Goal: Transaction & Acquisition: Purchase product/service

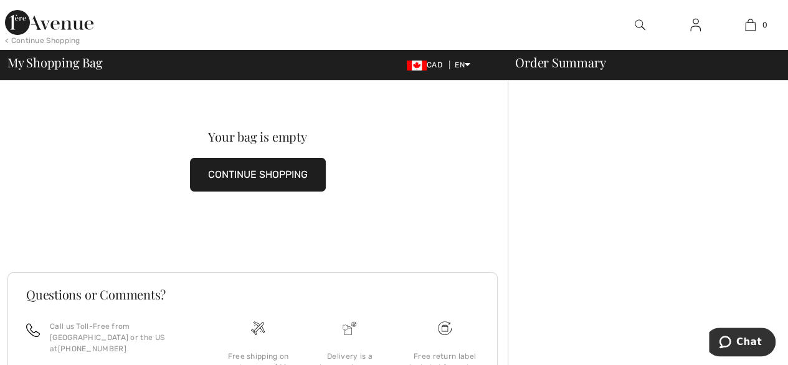
click at [280, 177] on button "CONTINUE SHOPPING" at bounding box center [258, 175] width 136 height 34
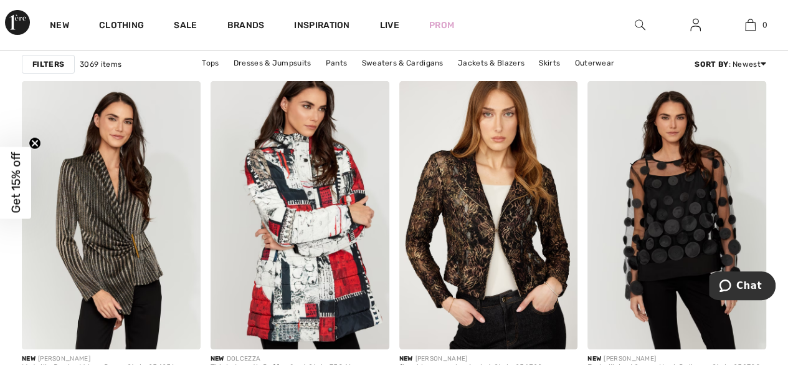
scroll to position [2306, 0]
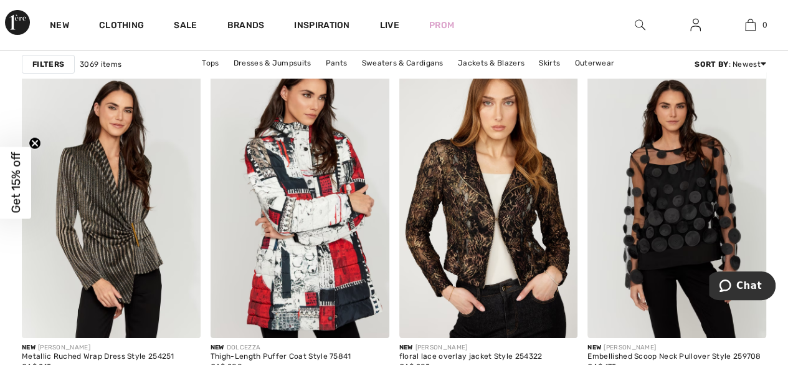
click at [19, 172] on span "Get 15% off" at bounding box center [16, 182] width 14 height 61
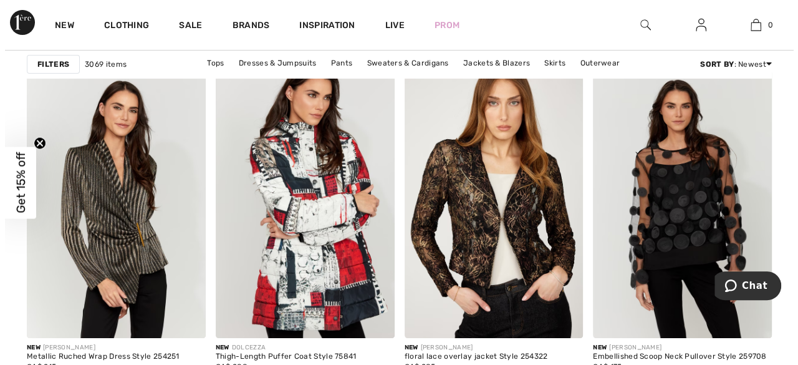
scroll to position [2329, 0]
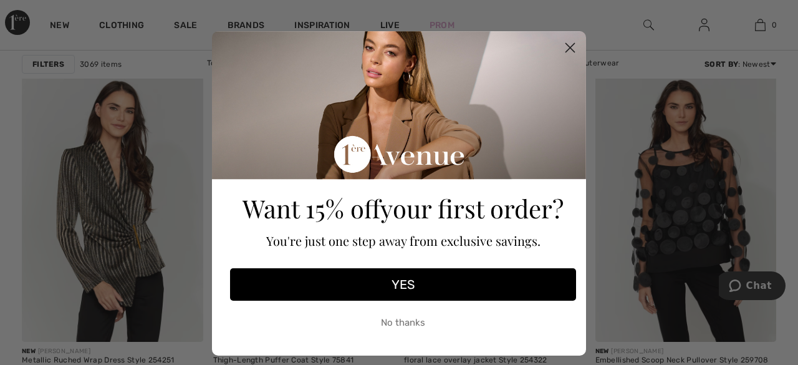
click at [409, 289] on button "YES" at bounding box center [403, 284] width 346 height 32
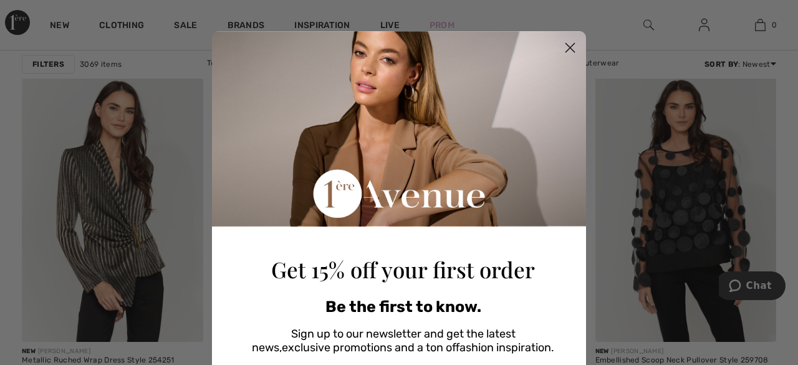
scroll to position [191, 0]
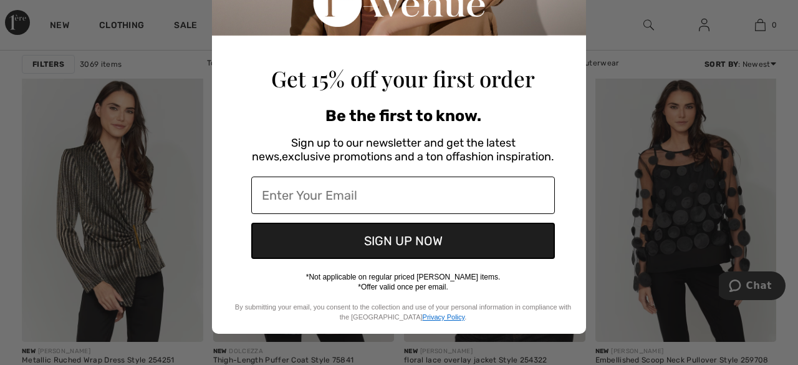
click at [403, 193] on input "Enter Your Email" at bounding box center [403, 194] width 304 height 37
type input "grudzien61@yahoo.ca"
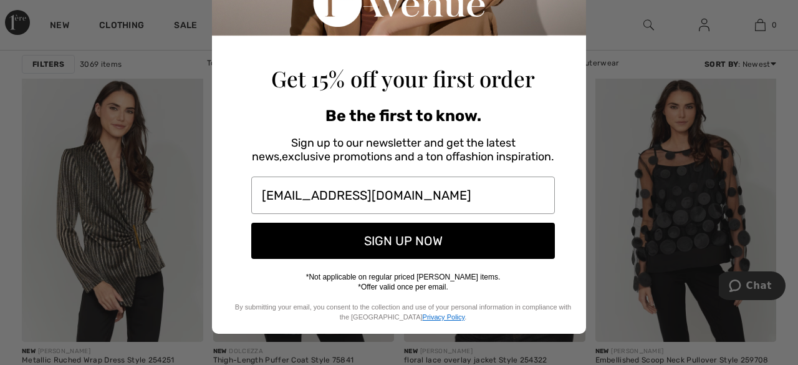
click at [408, 239] on button "SIGN UP NOW" at bounding box center [403, 241] width 304 height 36
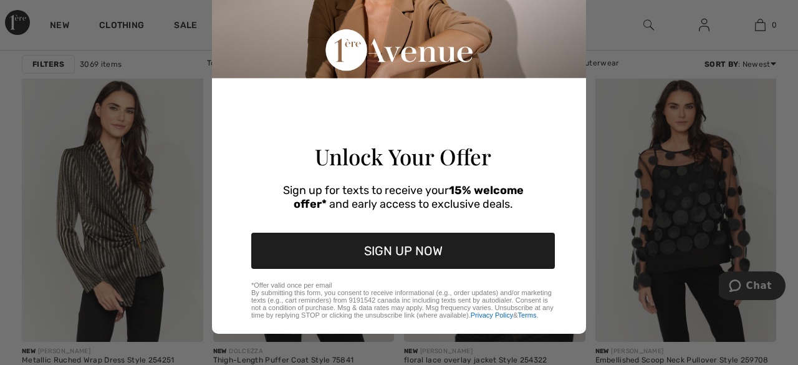
scroll to position [173, 0]
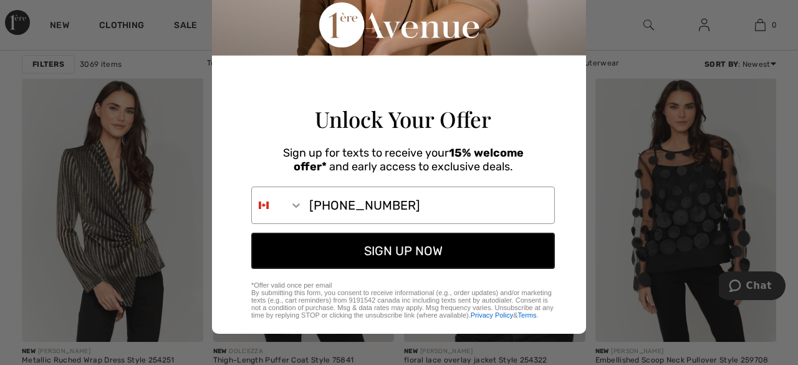
type input "226-504-7101"
click at [417, 251] on button "SIGN UP NOW" at bounding box center [403, 250] width 304 height 36
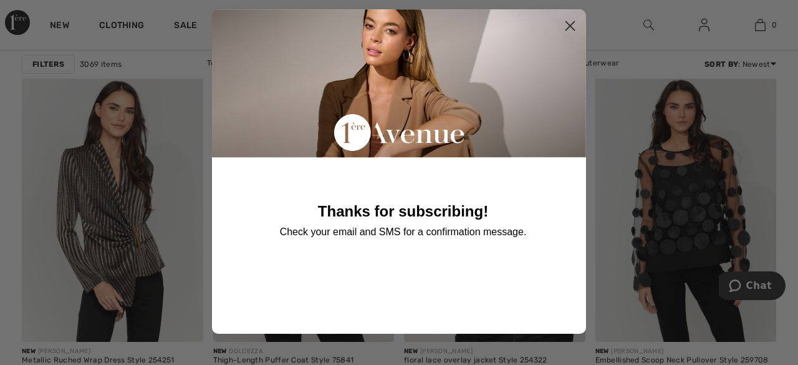
scroll to position [21, 0]
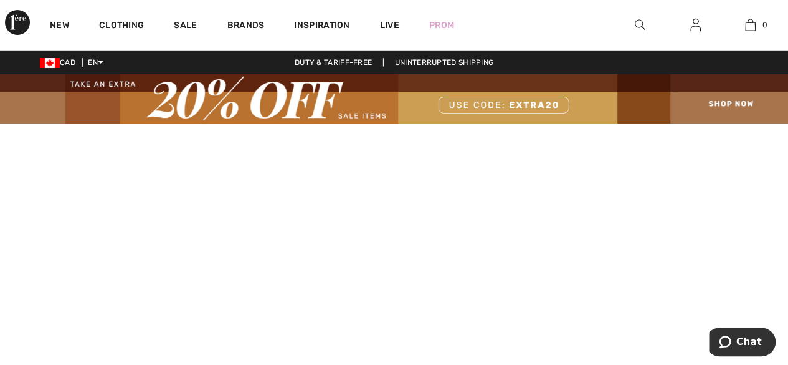
click at [718, 100] on img at bounding box center [394, 98] width 788 height 49
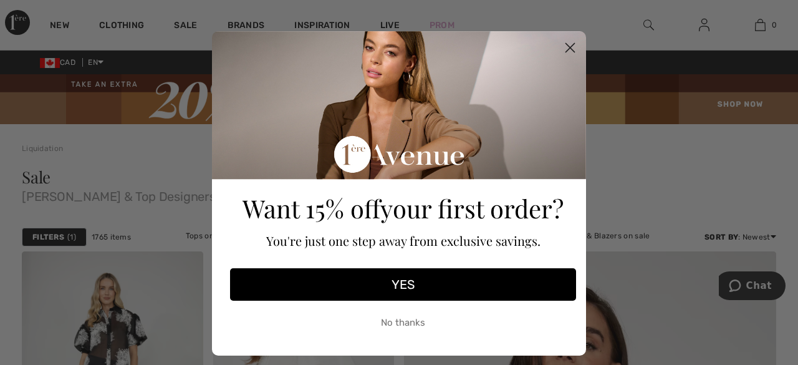
click at [566, 49] on icon "Close dialog" at bounding box center [570, 48] width 9 height 9
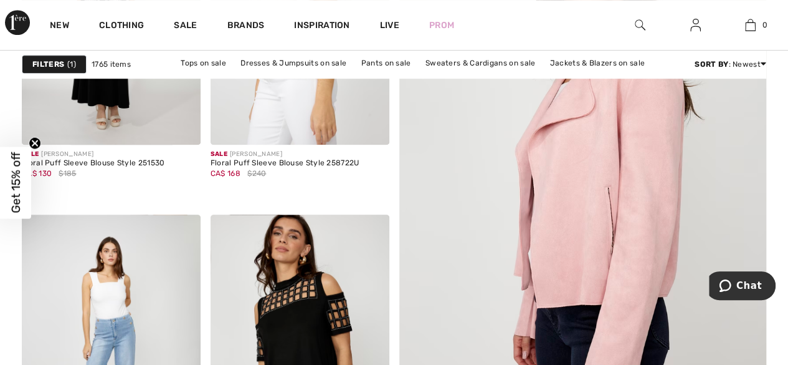
scroll to position [62, 0]
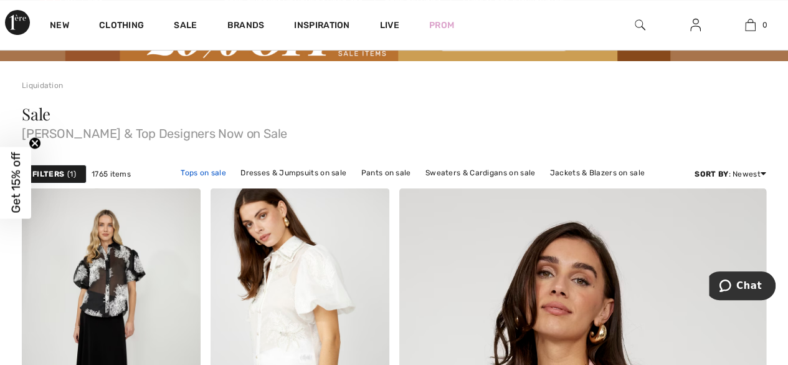
click at [213, 174] on link "Tops on sale" at bounding box center [204, 173] width 58 height 16
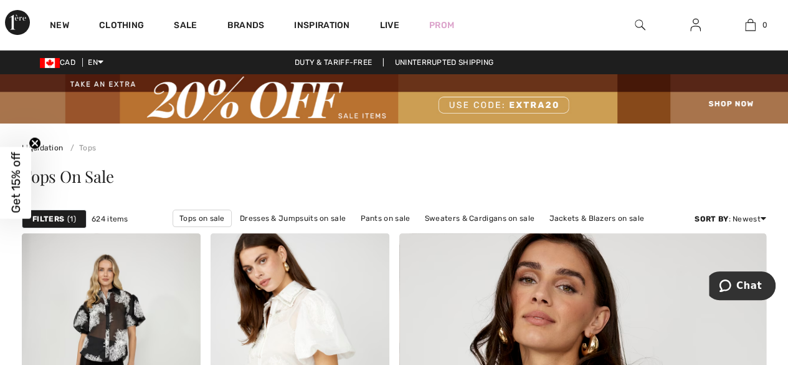
click at [711, 104] on img at bounding box center [394, 98] width 788 height 49
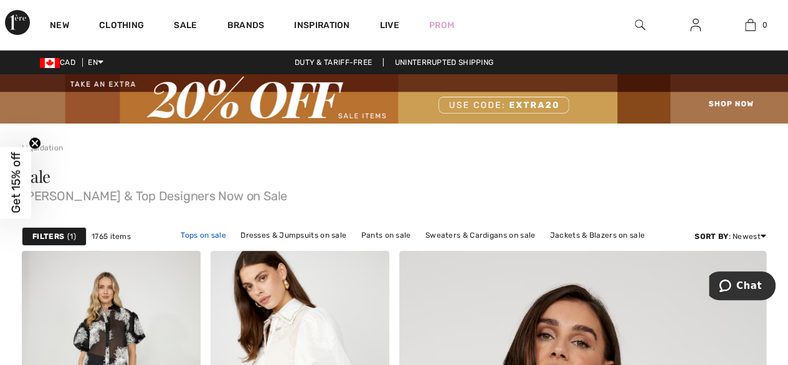
click at [197, 237] on link "Tops on sale" at bounding box center [204, 235] width 58 height 16
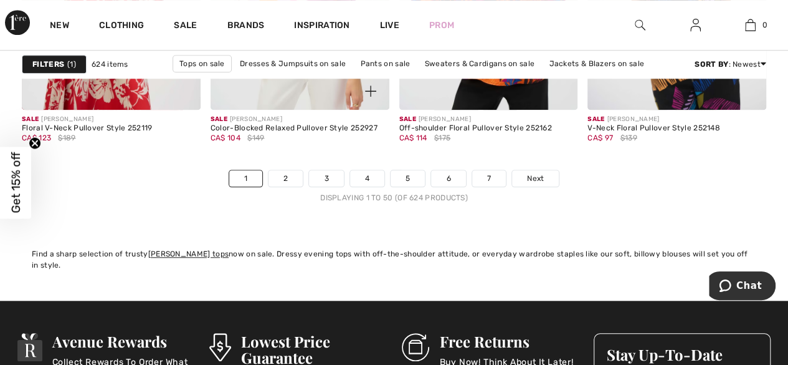
scroll to position [5173, 0]
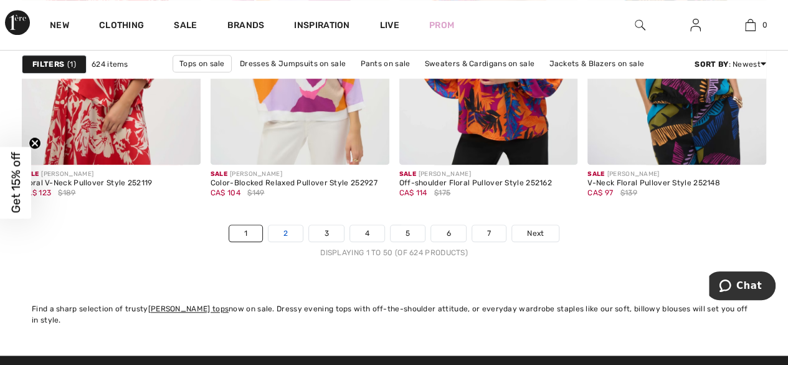
click at [289, 229] on link "2" at bounding box center [286, 233] width 34 height 16
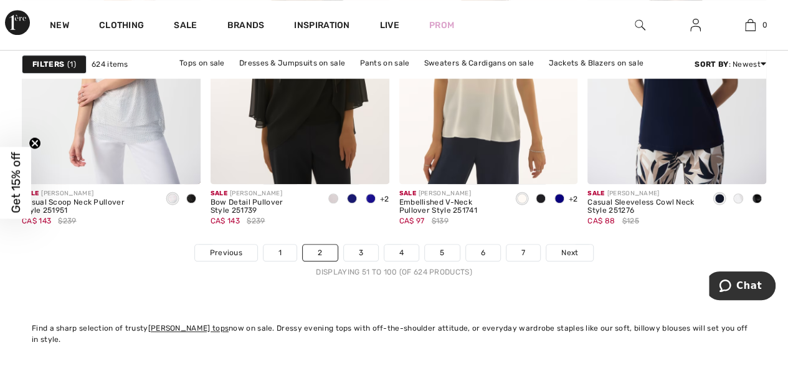
scroll to position [5173, 0]
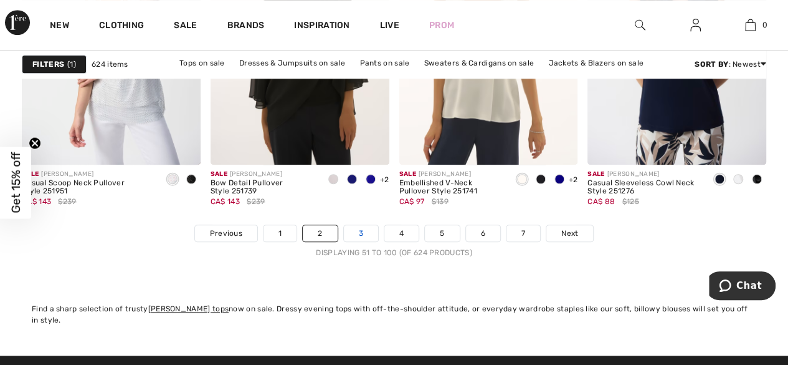
click at [354, 232] on link "3" at bounding box center [361, 233] width 34 height 16
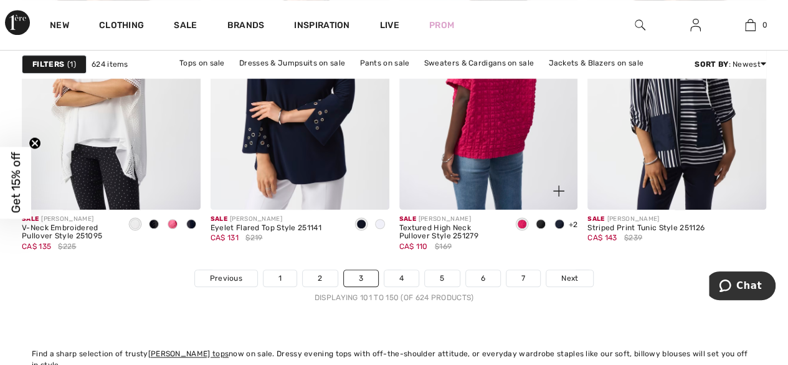
scroll to position [5173, 0]
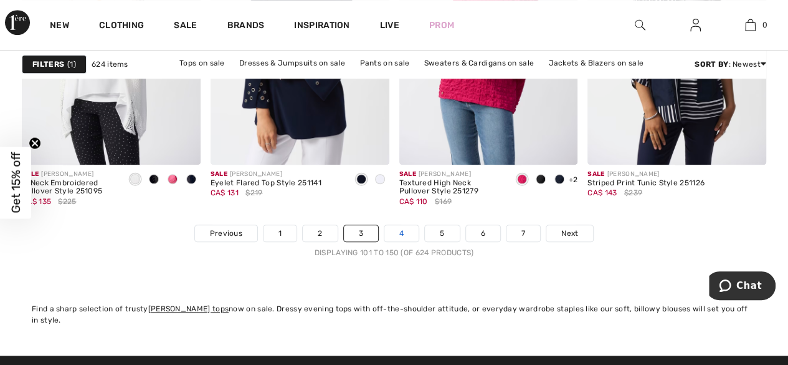
click at [403, 230] on link "4" at bounding box center [402, 233] width 34 height 16
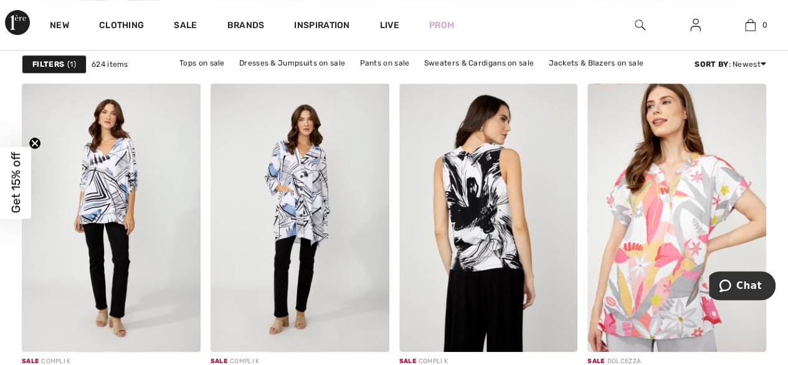
scroll to position [5236, 0]
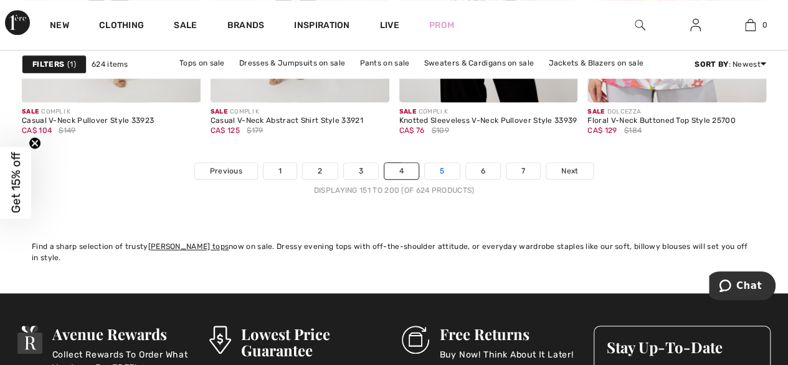
click at [444, 169] on link "5" at bounding box center [442, 171] width 34 height 16
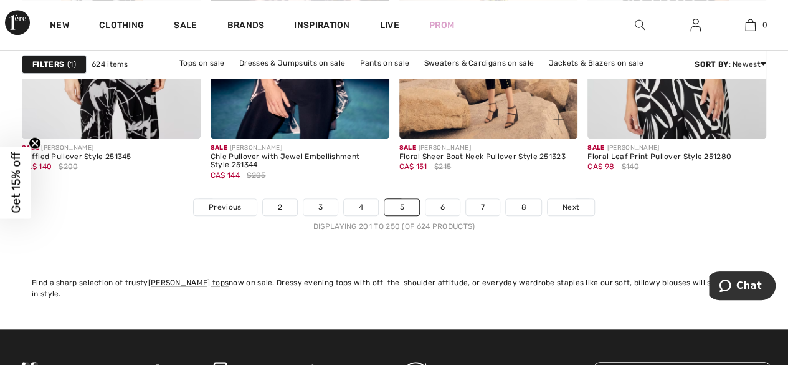
scroll to position [5236, 0]
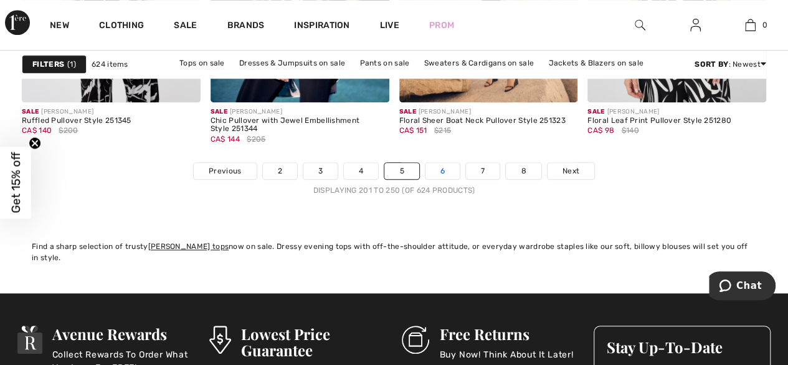
click at [434, 163] on link "6" at bounding box center [443, 171] width 34 height 16
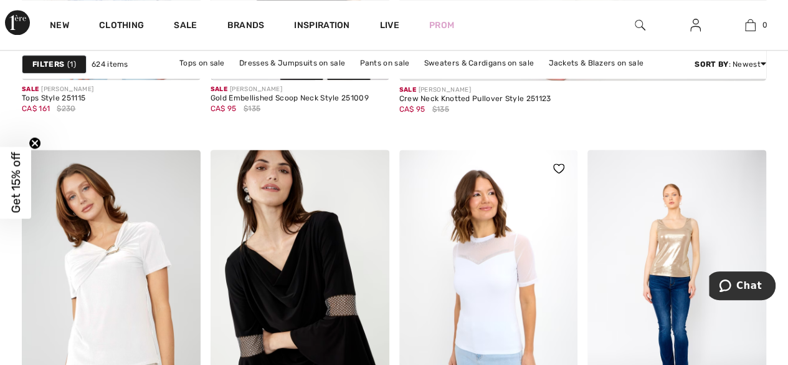
scroll to position [810, 0]
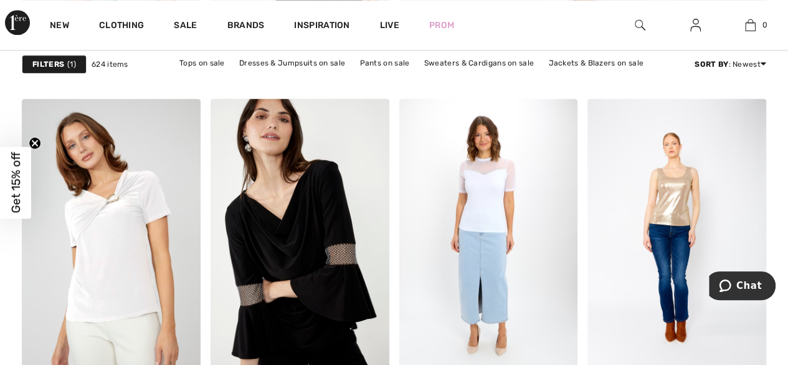
click at [638, 27] on img at bounding box center [640, 24] width 11 height 15
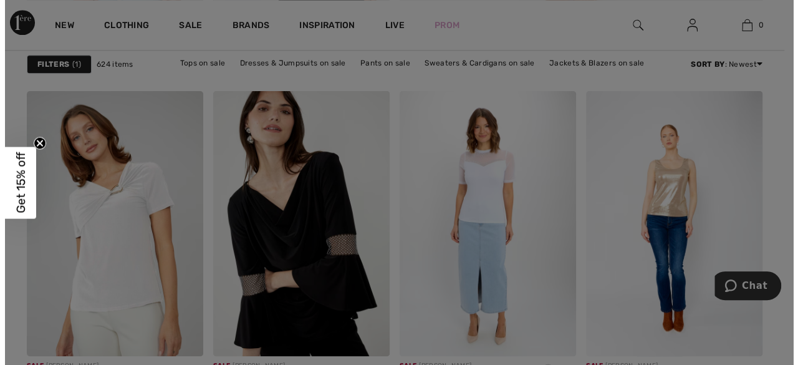
scroll to position [818, 0]
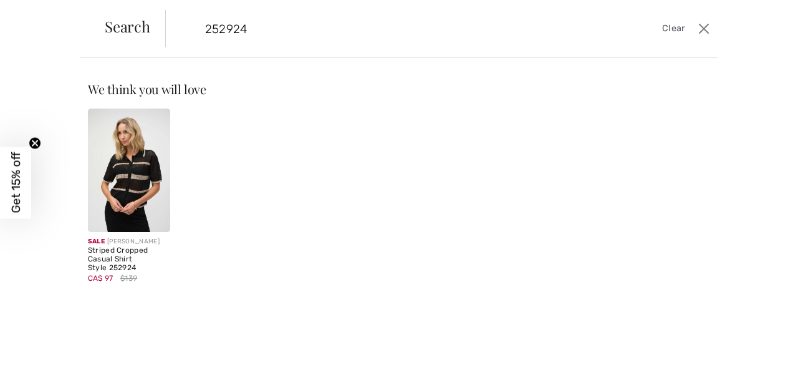
type input "252924"
click at [143, 181] on img at bounding box center [129, 169] width 82 height 123
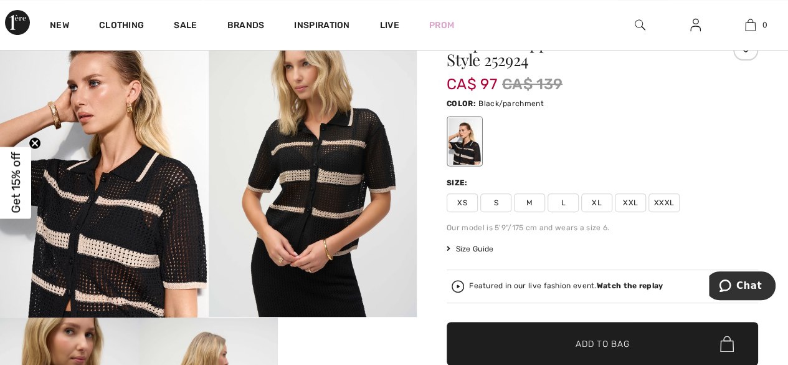
scroll to position [125, 0]
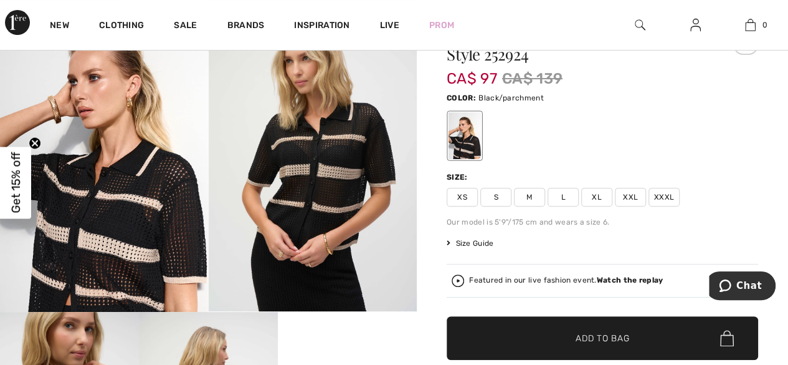
click at [535, 198] on span "M" at bounding box center [529, 197] width 31 height 19
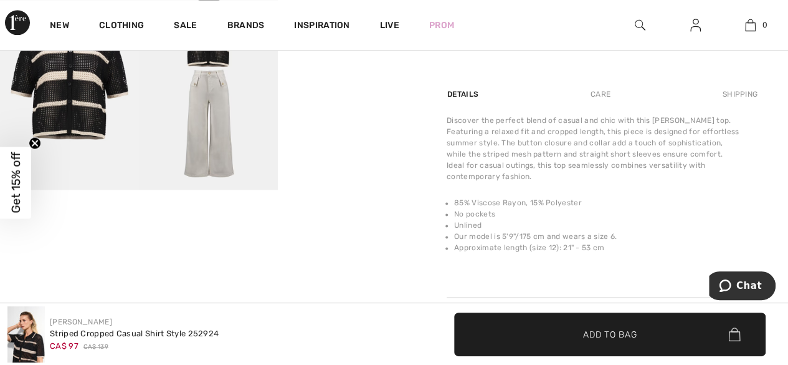
scroll to position [810, 0]
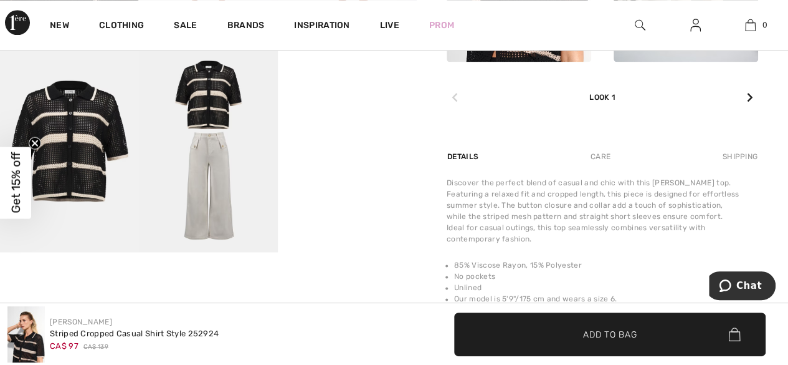
click at [615, 335] on span "Add to Bag" at bounding box center [610, 333] width 54 height 13
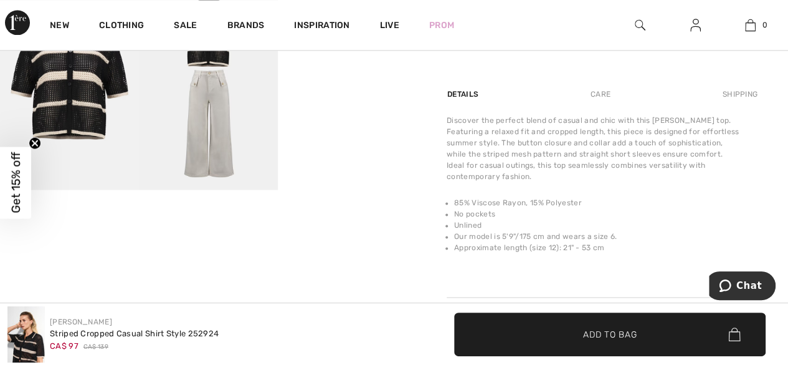
scroll to position [997, 0]
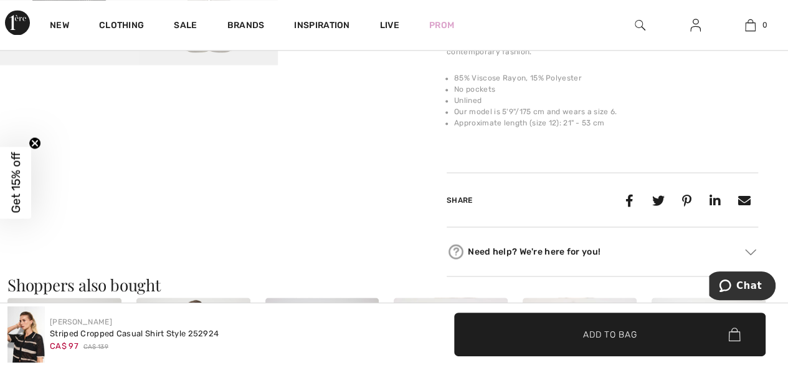
click at [668, 335] on span "✔ Added to Bag Add to Bag" at bounding box center [610, 334] width 312 height 44
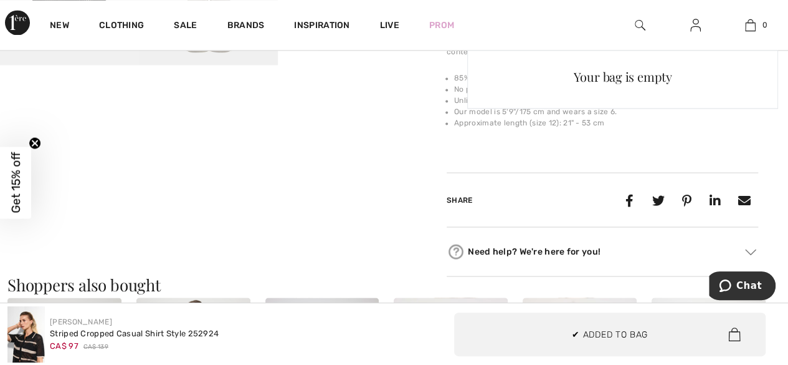
scroll to position [0, 0]
click at [752, 24] on img at bounding box center [750, 24] width 11 height 15
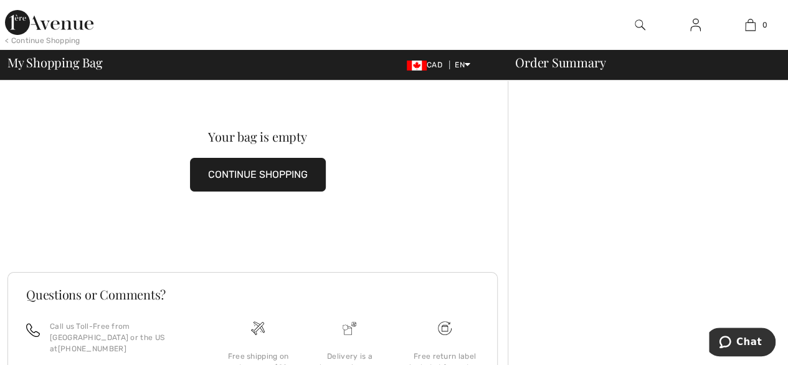
click at [284, 183] on button "CONTINUE SHOPPING" at bounding box center [258, 175] width 136 height 34
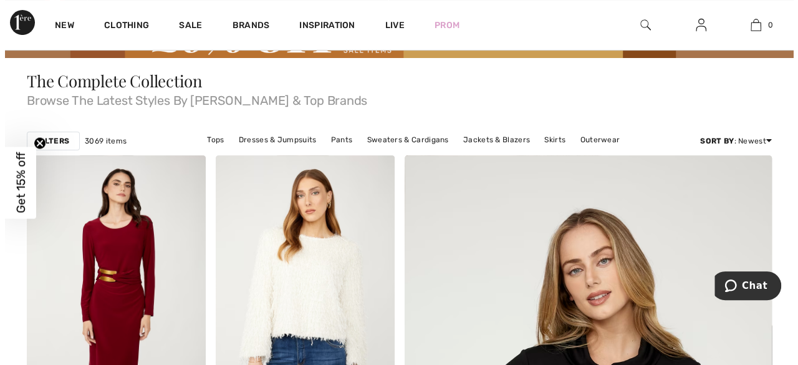
scroll to position [62, 0]
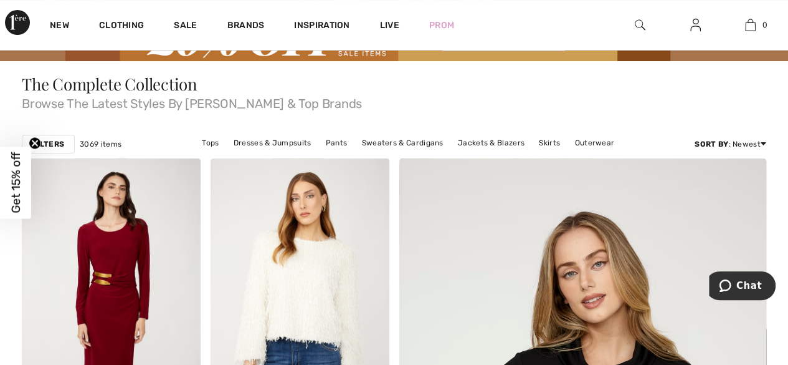
click at [646, 22] on div at bounding box center [640, 25] width 55 height 50
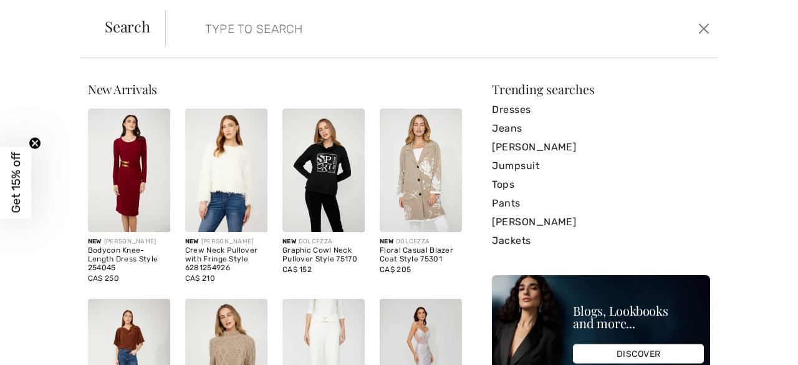
click at [378, 42] on input "search" at bounding box center [383, 28] width 375 height 37
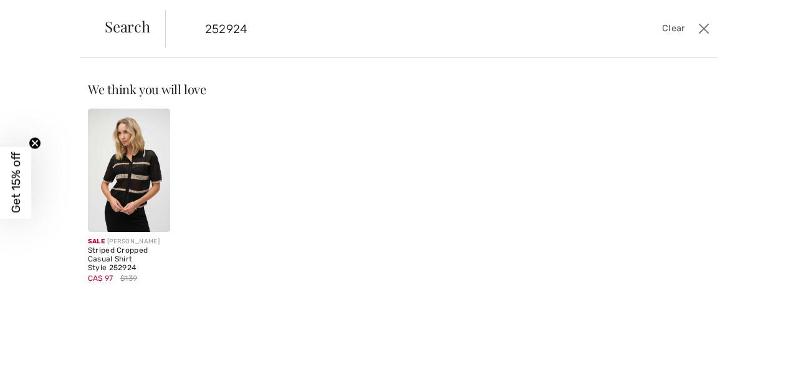
type input "252924"
click at [135, 173] on img at bounding box center [129, 169] width 82 height 123
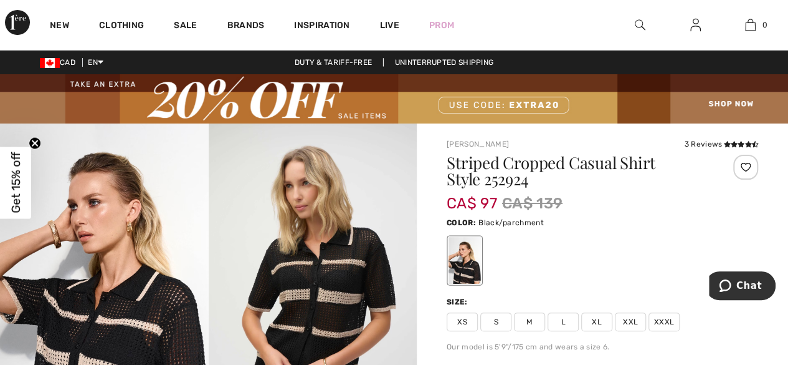
click at [626, 233] on div "Color: Black/parchment" at bounding box center [603, 250] width 312 height 72
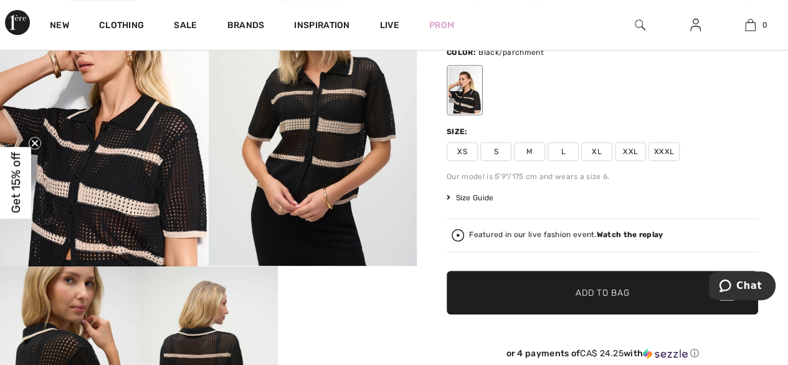
scroll to position [249, 0]
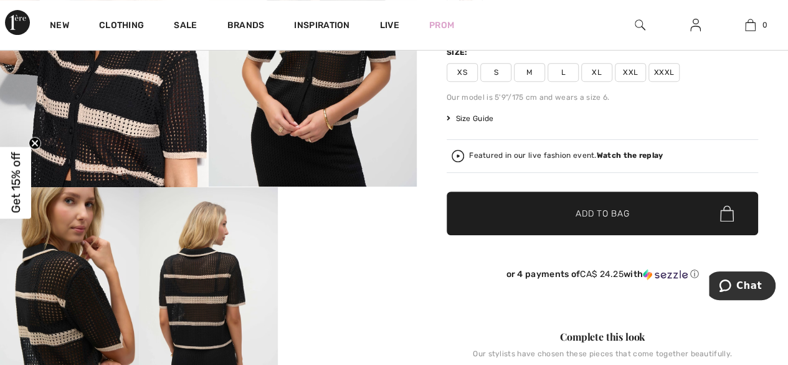
click at [698, 26] on img at bounding box center [696, 24] width 11 height 15
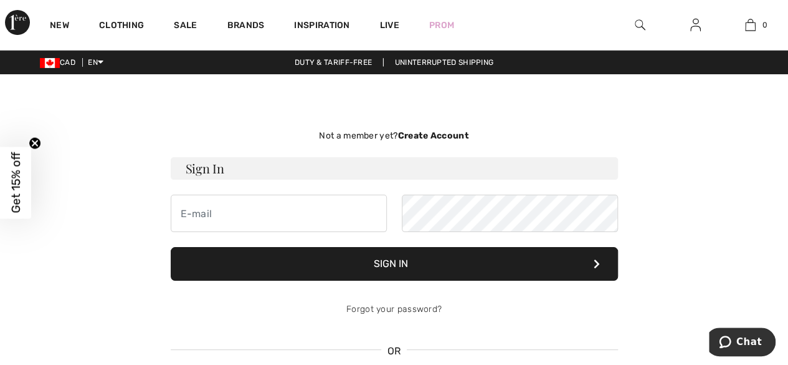
click at [383, 165] on h3 "Sign In" at bounding box center [395, 168] width 448 height 22
click at [315, 208] on input "email" at bounding box center [279, 212] width 216 height 37
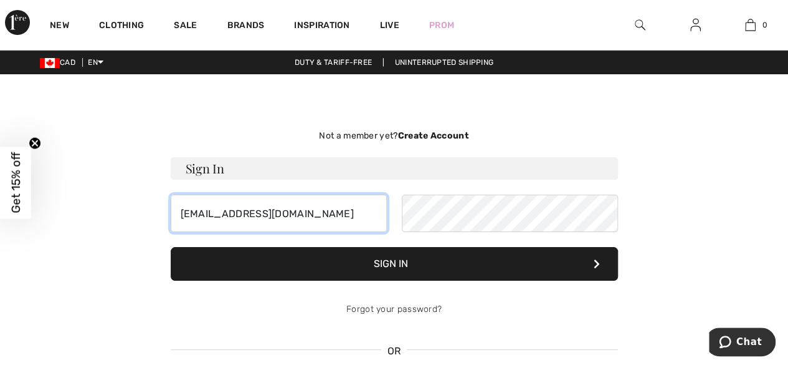
type input "grudzien61@yahoo.ca"
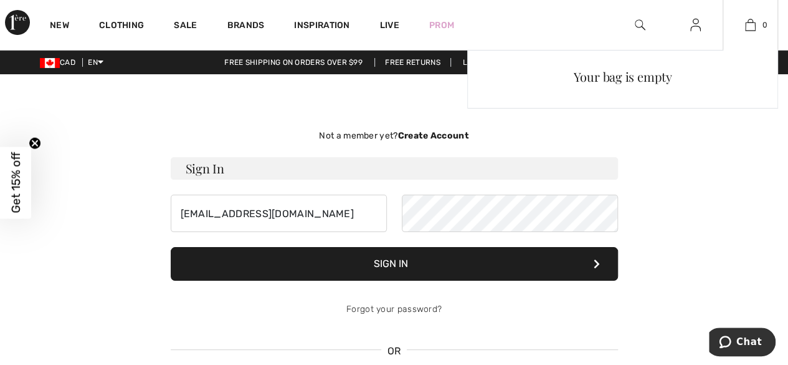
click at [629, 128] on div "Your bag is empty" at bounding box center [622, 160] width 311 height 221
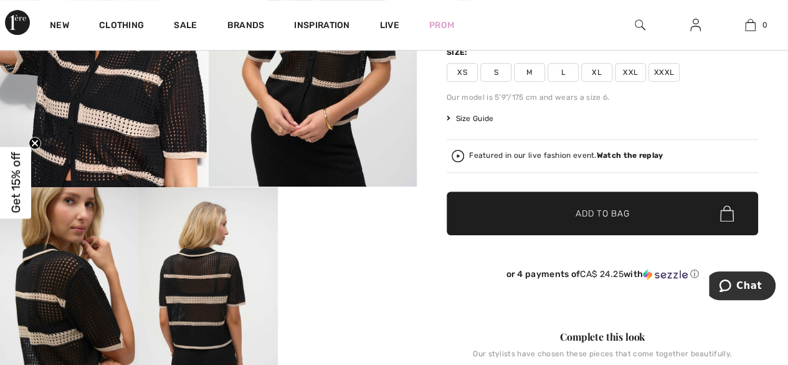
click at [567, 209] on span "✔ Added to Bag" at bounding box center [584, 213] width 76 height 13
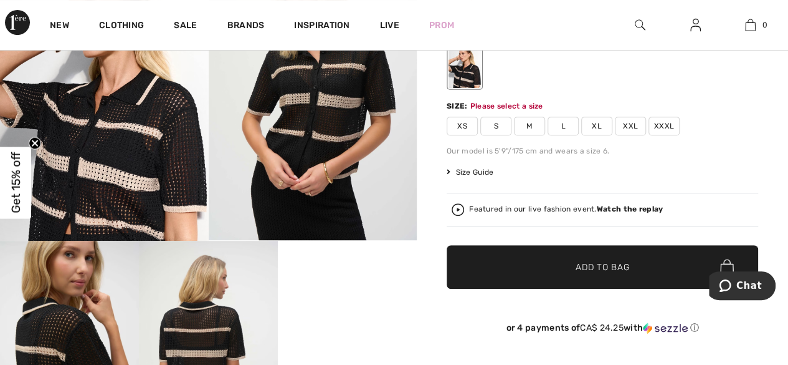
click at [531, 122] on span "M" at bounding box center [529, 126] width 31 height 19
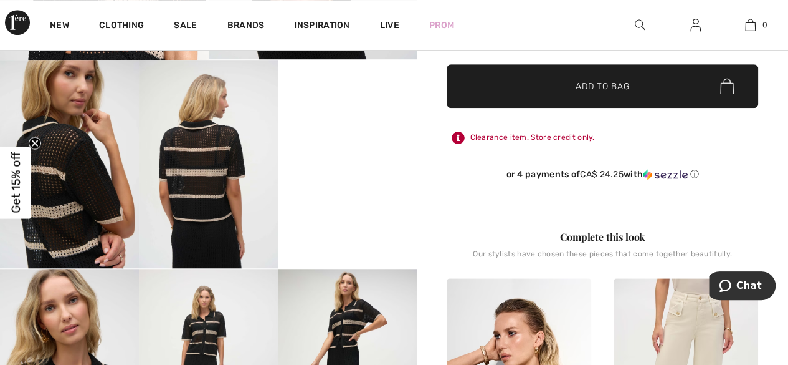
scroll to position [383, 0]
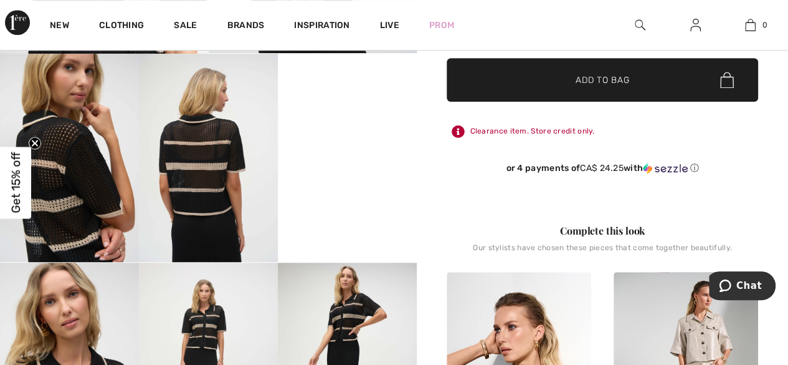
click at [724, 73] on img at bounding box center [728, 80] width 14 height 16
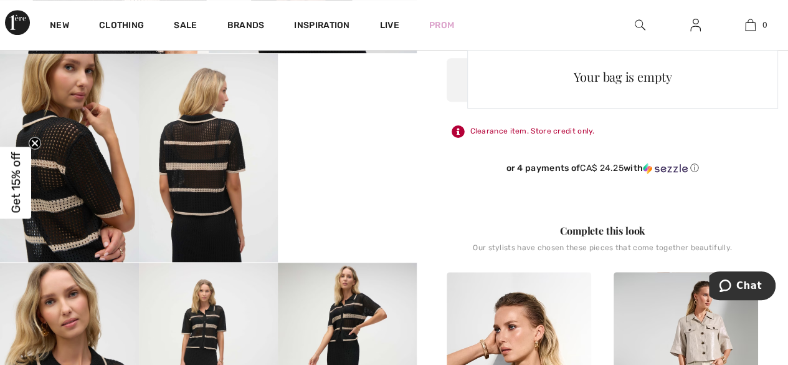
scroll to position [0, 0]
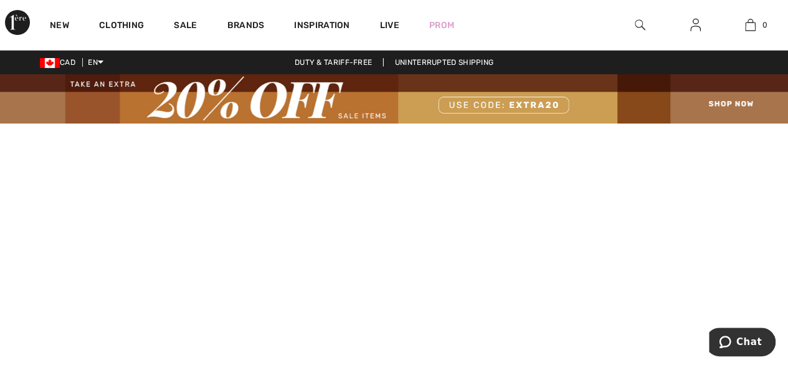
click at [694, 22] on img at bounding box center [696, 24] width 11 height 15
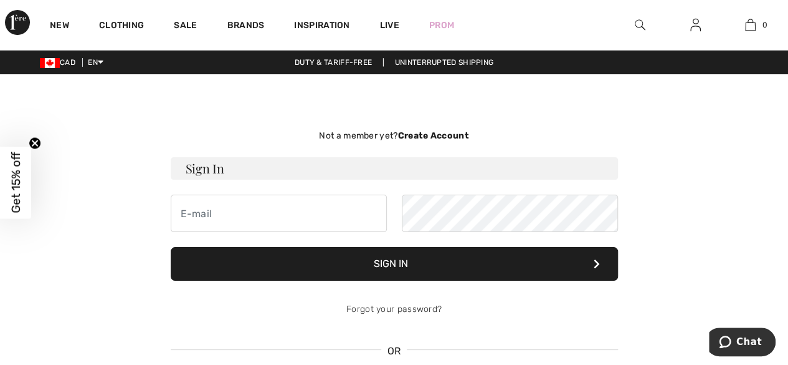
click at [343, 163] on h3 "Sign In" at bounding box center [395, 168] width 448 height 22
click at [439, 133] on strong "Create Account" at bounding box center [433, 135] width 71 height 11
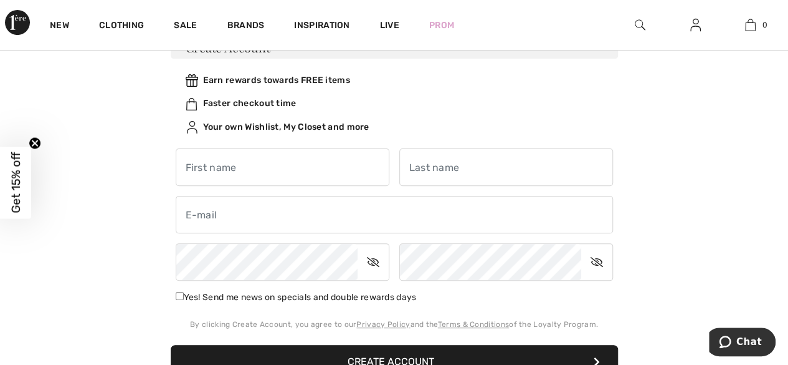
scroll to position [125, 0]
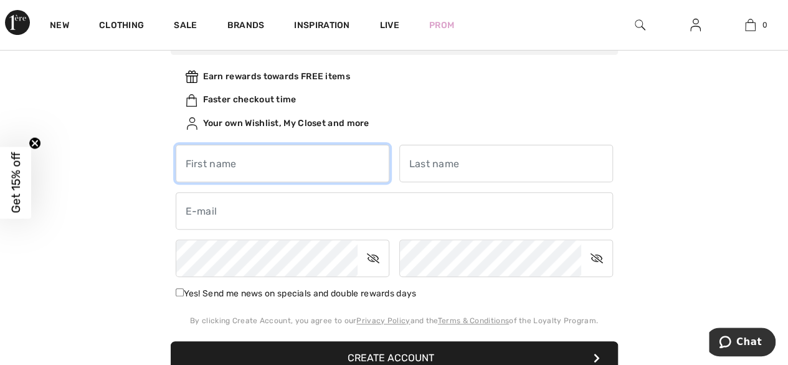
click at [347, 163] on input "text" at bounding box center [283, 163] width 214 height 37
type input "BOZENA SAZON"
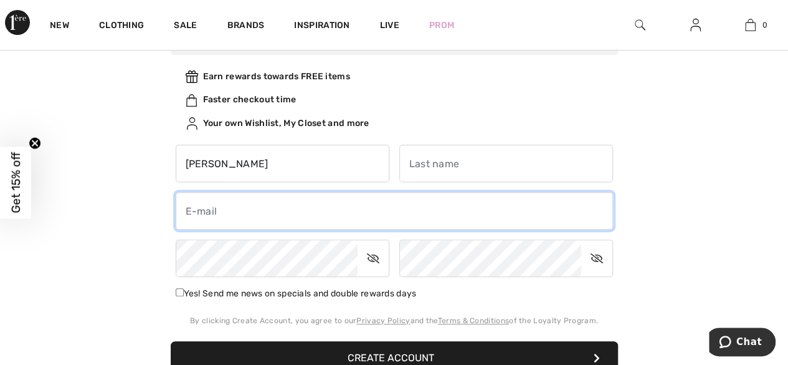
click at [312, 221] on input "email" at bounding box center [395, 210] width 438 height 37
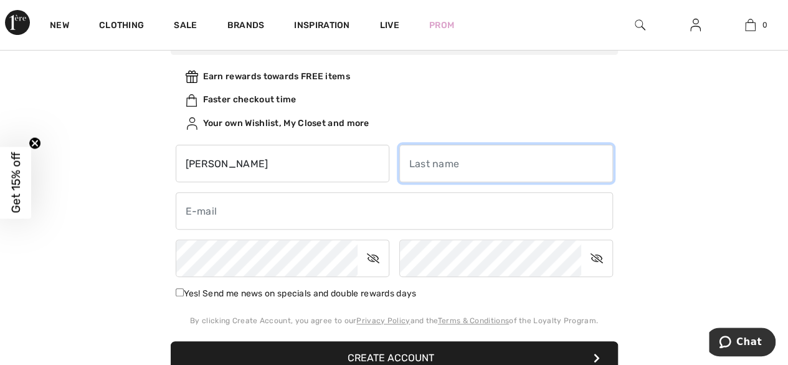
click at [446, 170] on input "text" at bounding box center [507, 163] width 214 height 37
type input "SAZON"
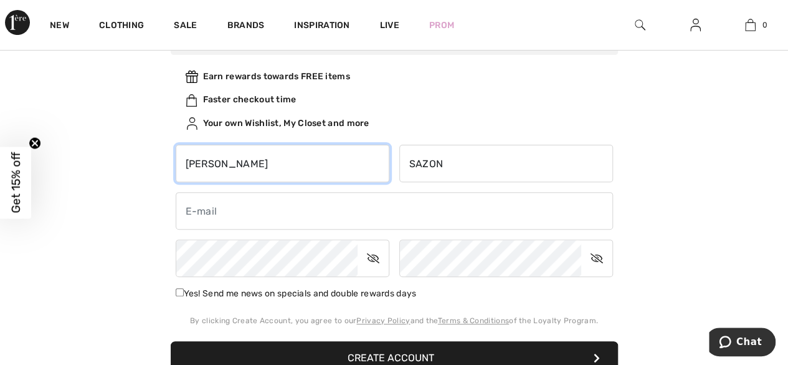
click at [315, 169] on input "BOZENA SAZON" at bounding box center [283, 163] width 214 height 37
type input "[PERSON_NAME]"
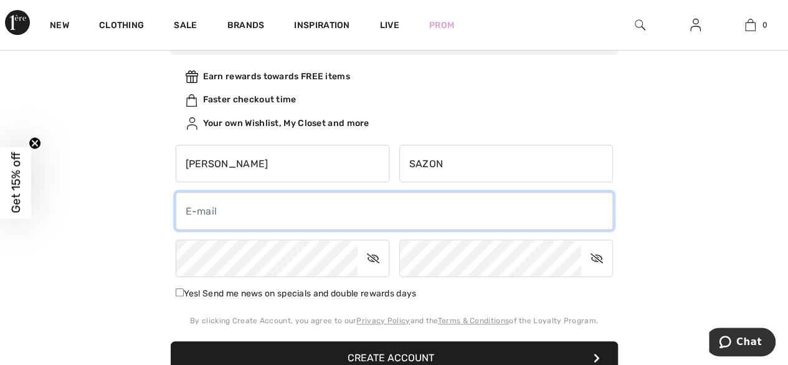
click at [414, 215] on input "email" at bounding box center [395, 210] width 438 height 37
click at [329, 215] on input "email" at bounding box center [395, 210] width 438 height 37
type input "grudzien61@yahoo.ca"
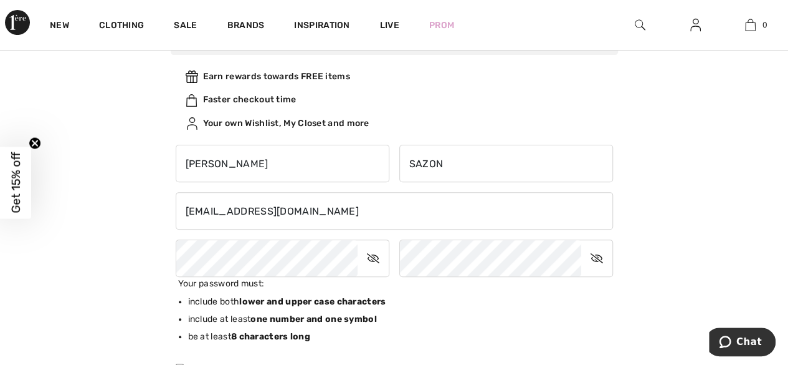
click at [375, 259] on icon at bounding box center [373, 258] width 31 height 29
click at [370, 259] on icon at bounding box center [374, 258] width 30 height 29
click at [371, 256] on icon at bounding box center [373, 258] width 31 height 29
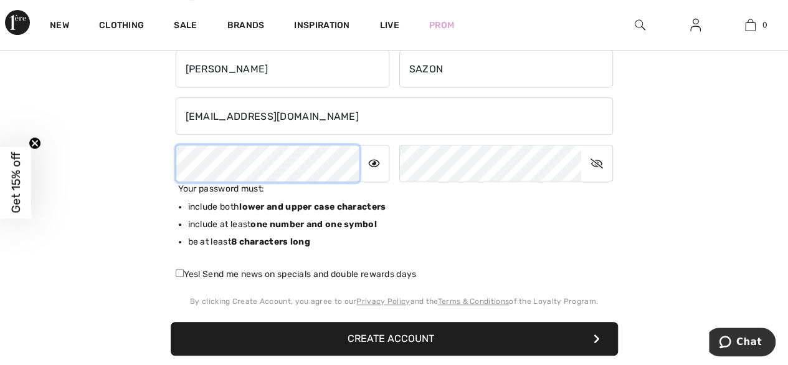
scroll to position [249, 0]
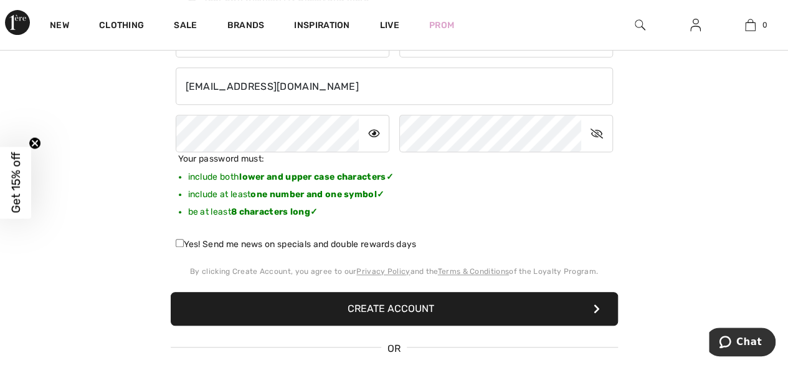
click at [524, 223] on div "Your password must: include both lower and upper case characters ✓ include at l…" at bounding box center [395, 189] width 448 height 75
click at [384, 306] on button "Create Account" at bounding box center [395, 309] width 448 height 34
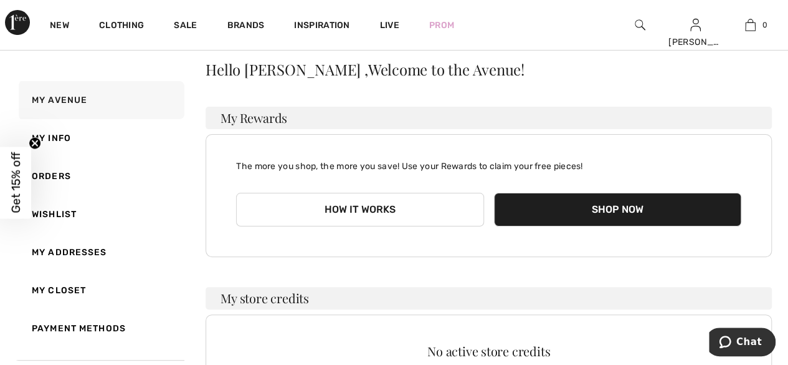
scroll to position [62, 0]
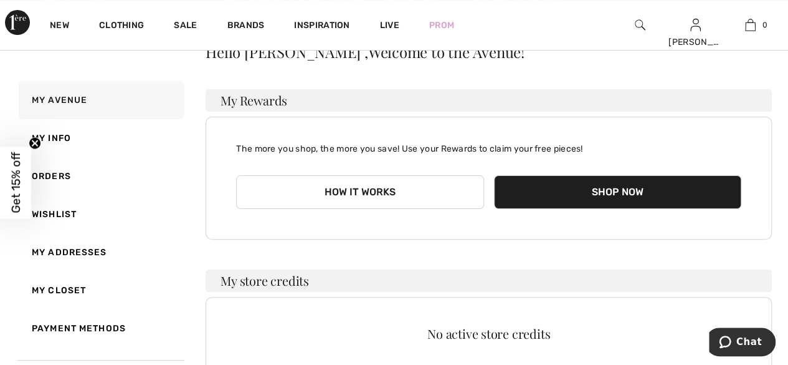
click at [636, 189] on button "Shop Now" at bounding box center [617, 192] width 247 height 34
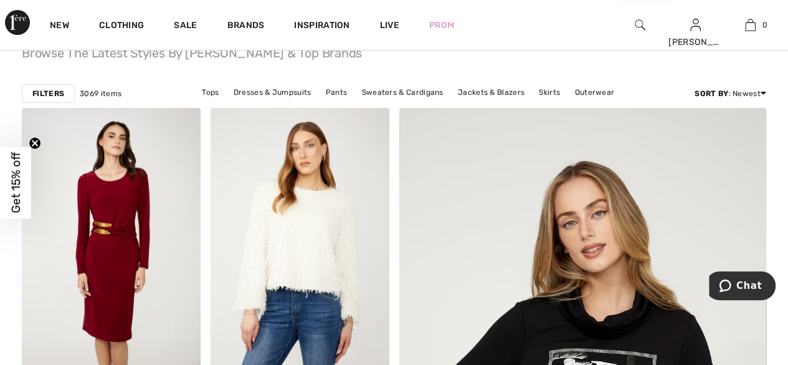
scroll to position [187, 0]
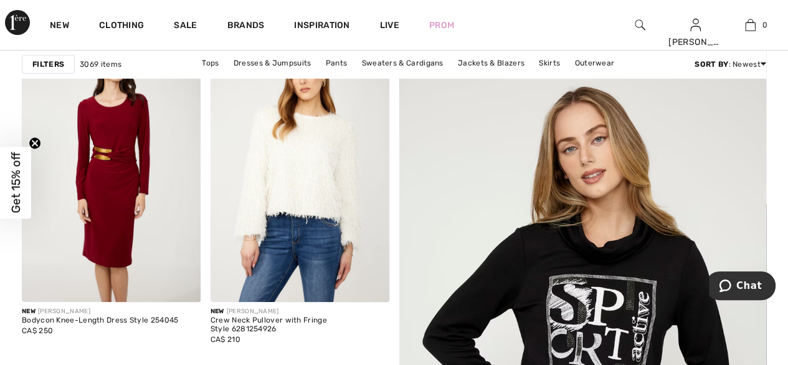
click at [507, 24] on div "New Clothing Sale Brands Inspiration Live Prom BOZENA Hi, BOZENA ! My Info Orde…" at bounding box center [394, 25] width 788 height 50
click at [638, 22] on img at bounding box center [640, 24] width 11 height 15
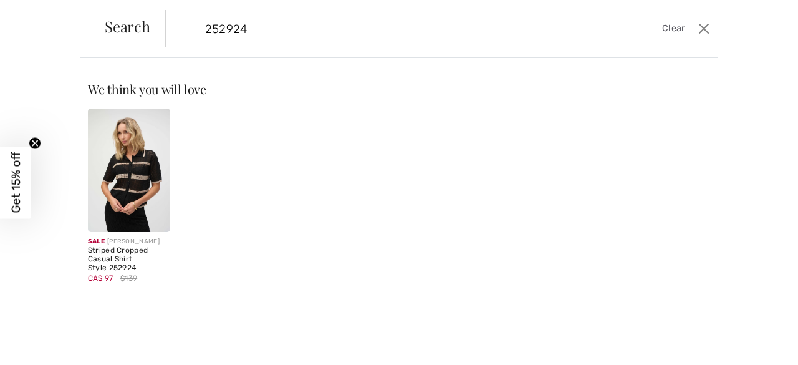
type input "252924"
click at [122, 191] on img at bounding box center [129, 169] width 82 height 123
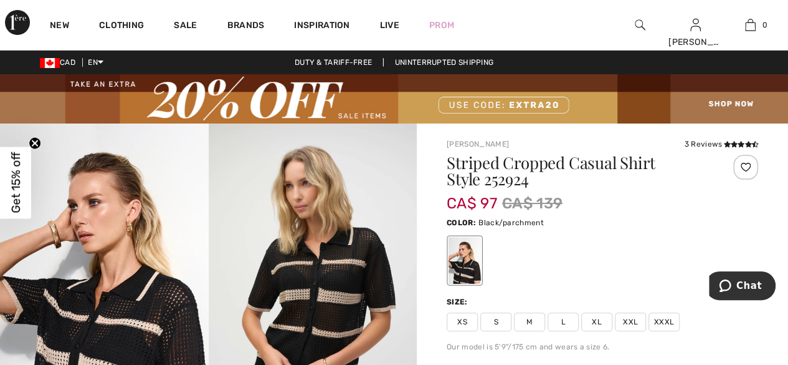
click at [527, 323] on span "M" at bounding box center [529, 321] width 31 height 19
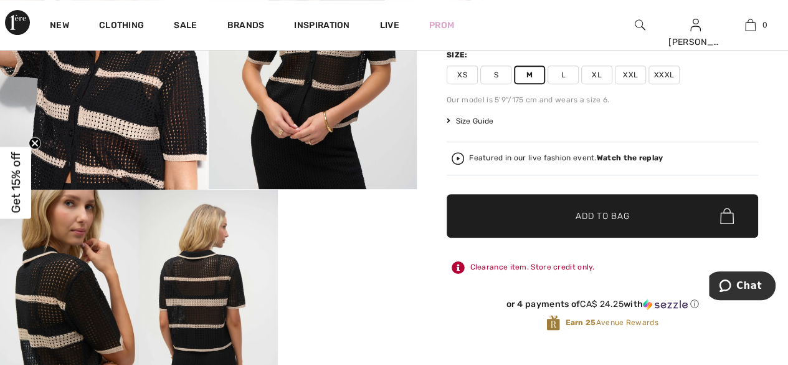
scroll to position [249, 0]
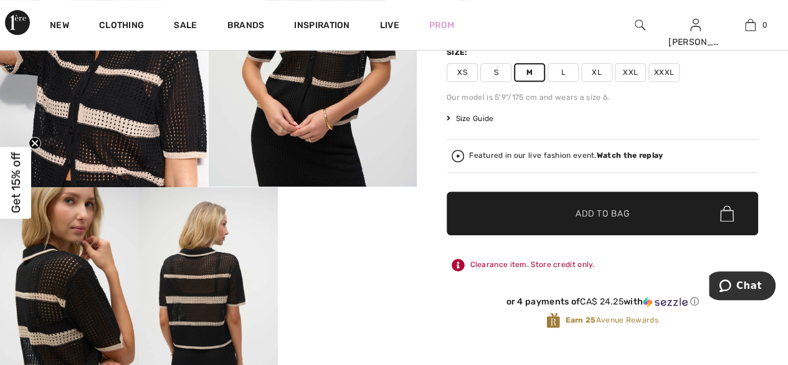
click at [651, 216] on span "✔ Added to Bag Add to Bag" at bounding box center [603, 213] width 312 height 44
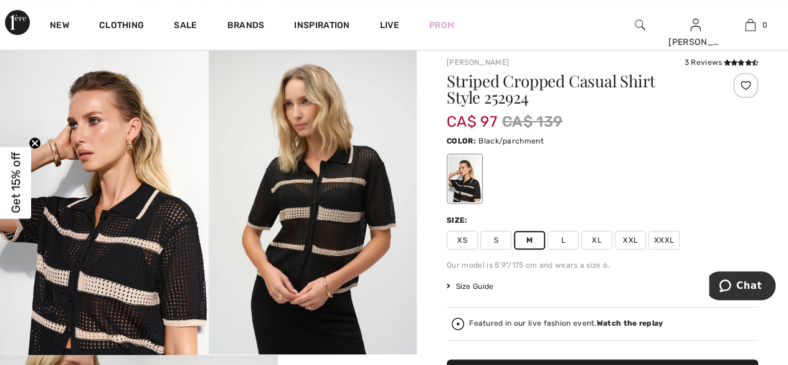
scroll to position [62, 0]
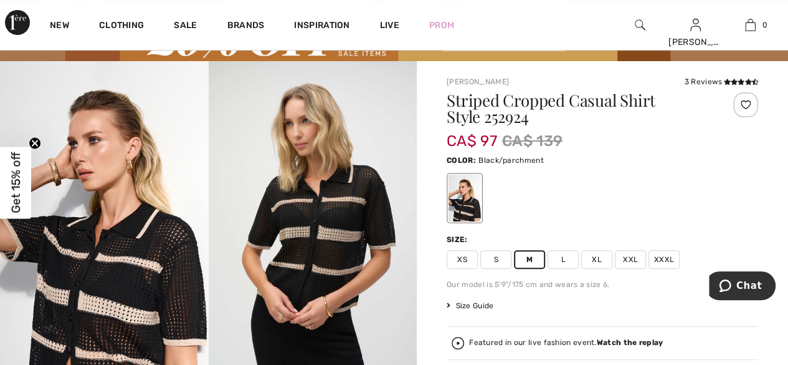
click at [734, 150] on div at bounding box center [733, 122] width 52 height 60
click at [459, 260] on span "XS" at bounding box center [462, 259] width 31 height 19
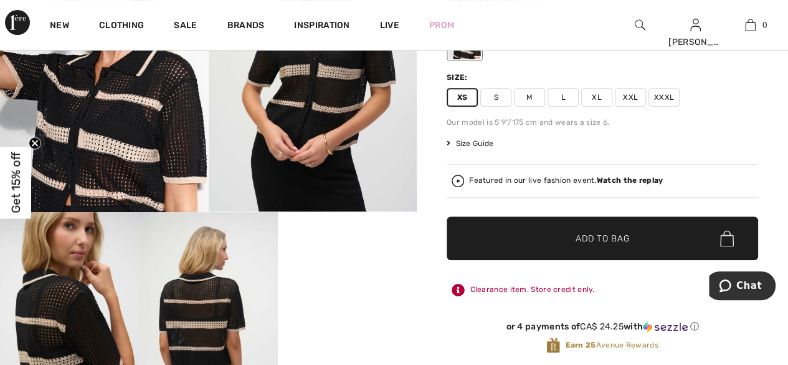
scroll to position [249, 0]
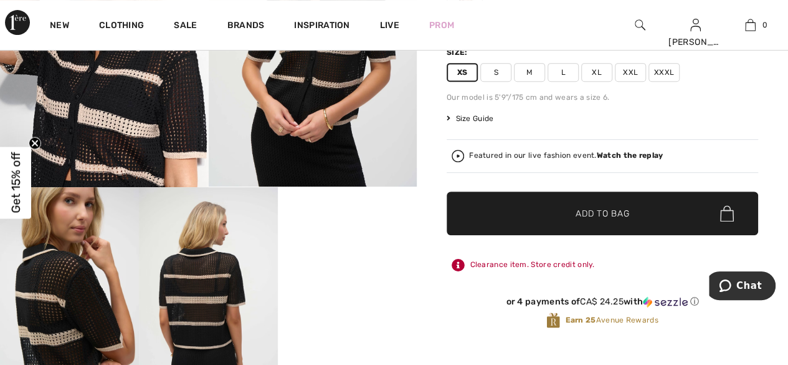
click at [615, 215] on span "Add to Bag" at bounding box center [603, 213] width 54 height 13
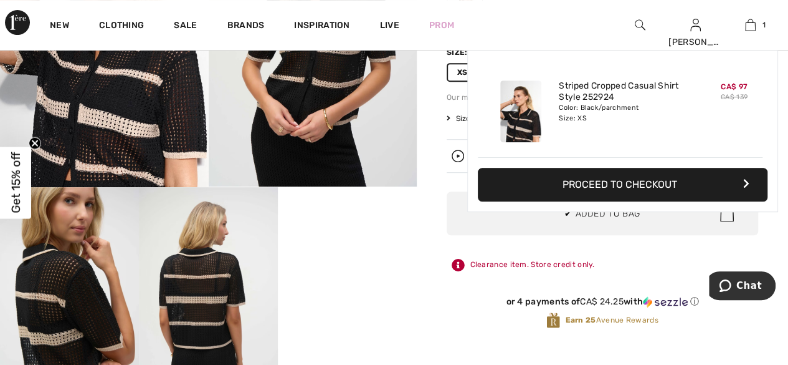
scroll to position [0, 0]
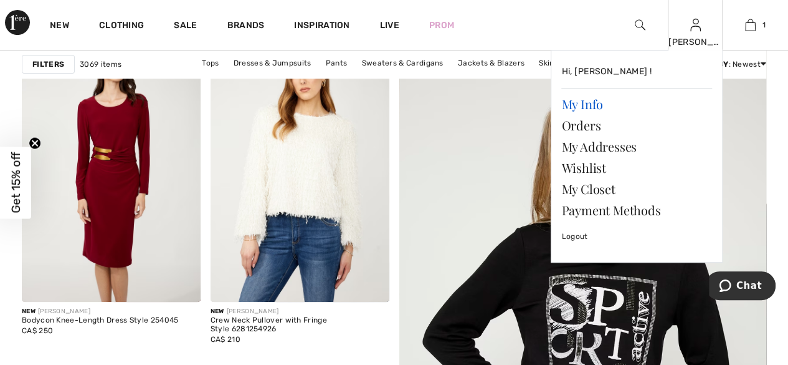
scroll to position [312, 0]
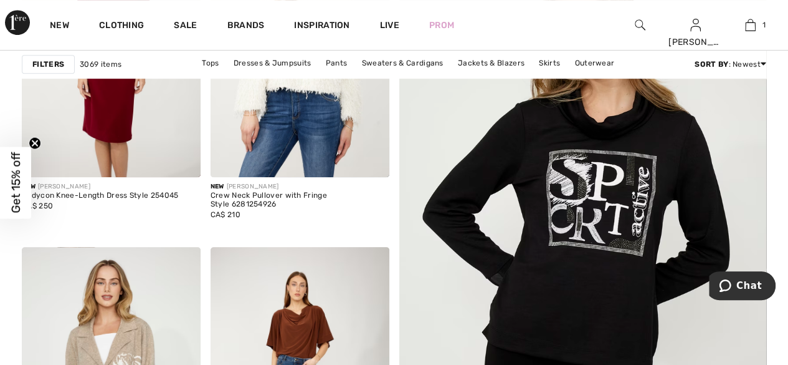
click at [484, 30] on div "New Clothing Sale Brands Inspiration Live Prom BOZENA Hi, BOZENA ! My Info Orde…" at bounding box center [394, 25] width 788 height 50
click at [641, 26] on img at bounding box center [640, 24] width 11 height 15
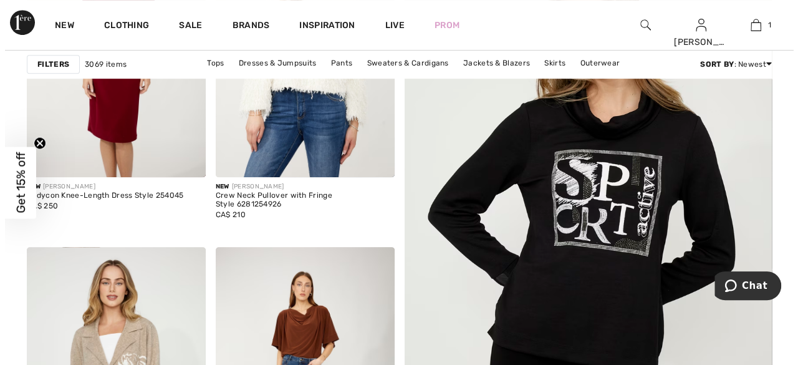
scroll to position [312, 0]
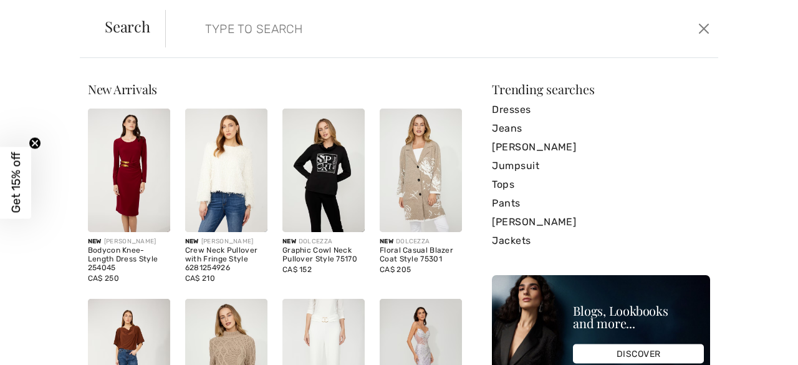
click at [462, 39] on input "search" at bounding box center [383, 28] width 375 height 37
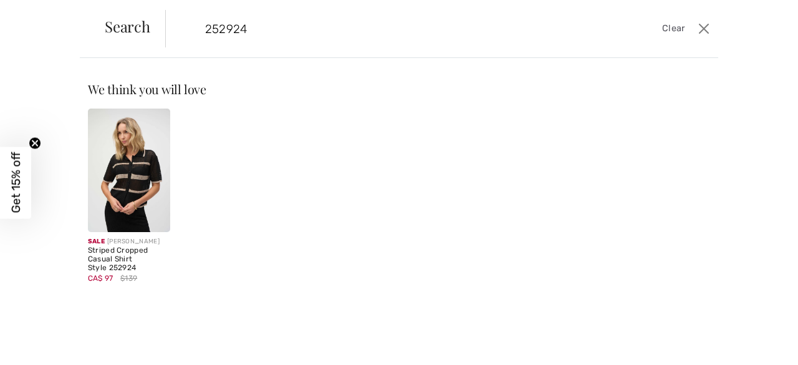
type input "252924"
click at [143, 181] on img at bounding box center [129, 169] width 82 height 123
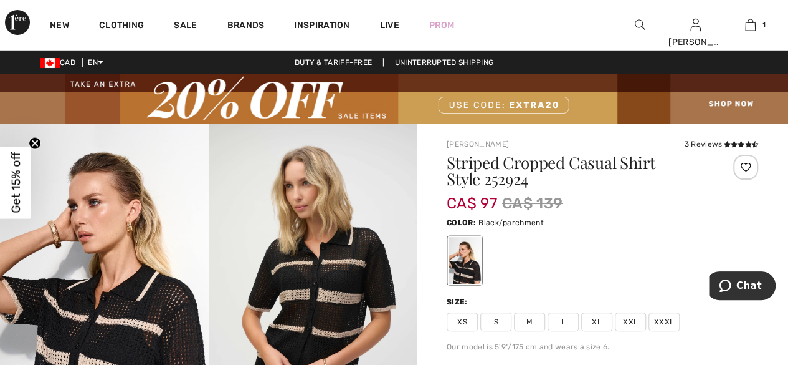
click at [567, 321] on span "L" at bounding box center [563, 321] width 31 height 19
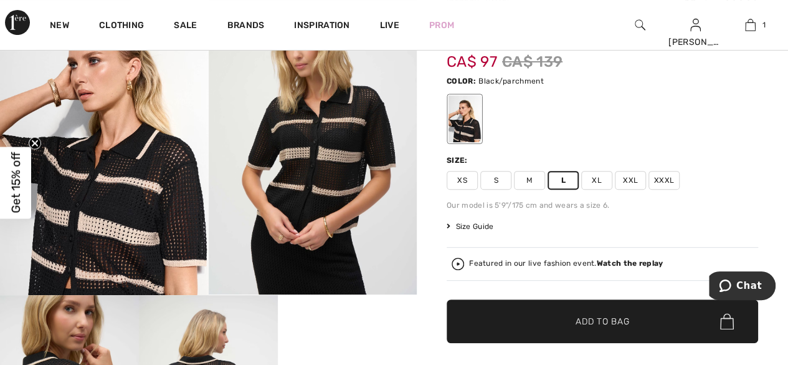
scroll to position [187, 0]
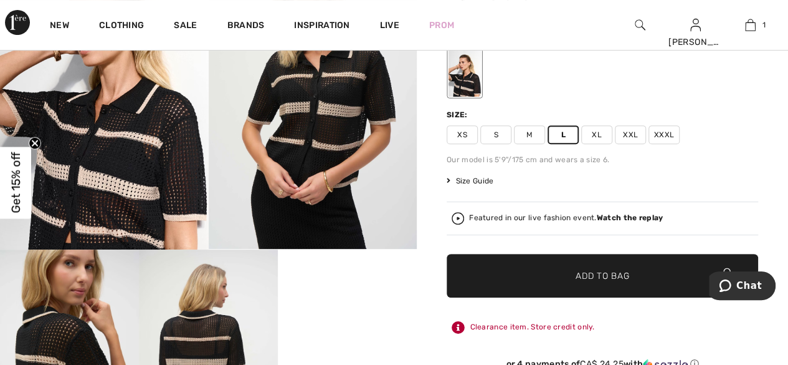
click at [635, 272] on span "✔ Added to Bag Add to Bag" at bounding box center [603, 276] width 312 height 44
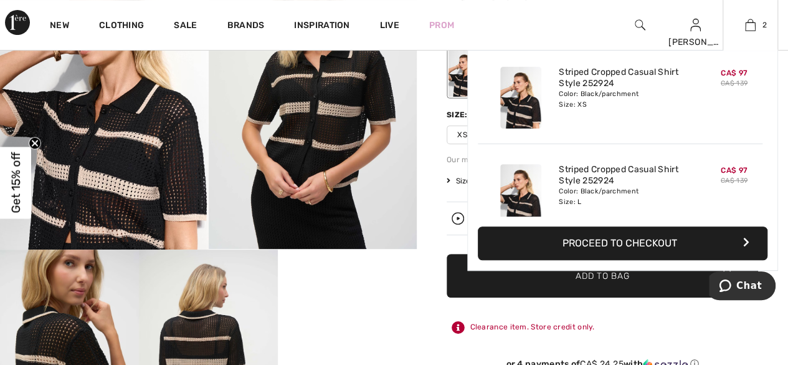
scroll to position [0, 0]
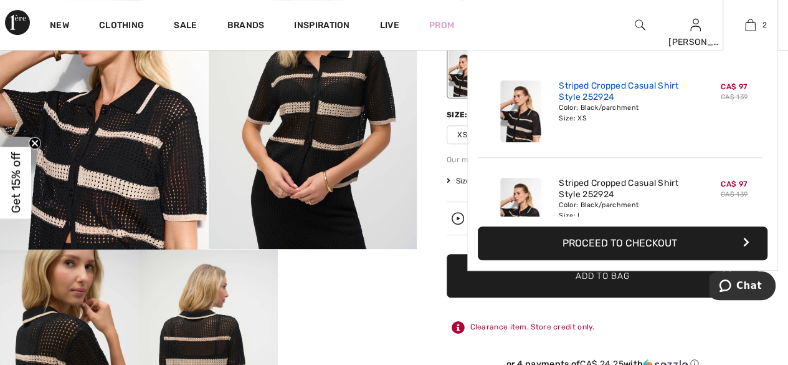
click at [616, 100] on link "Striped Cropped Casual Shirt Style 252924" at bounding box center [620, 91] width 123 height 22
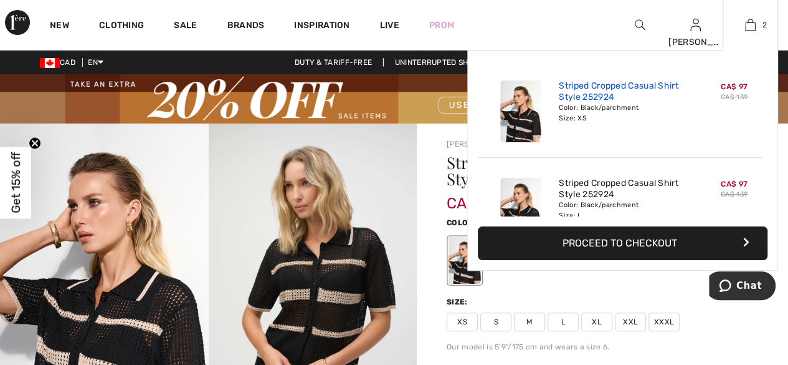
drag, startPoint x: 653, startPoint y: 87, endPoint x: 631, endPoint y: 87, distance: 22.4
click at [631, 87] on link "Striped Cropped Casual Shirt Style 252924" at bounding box center [620, 91] width 123 height 22
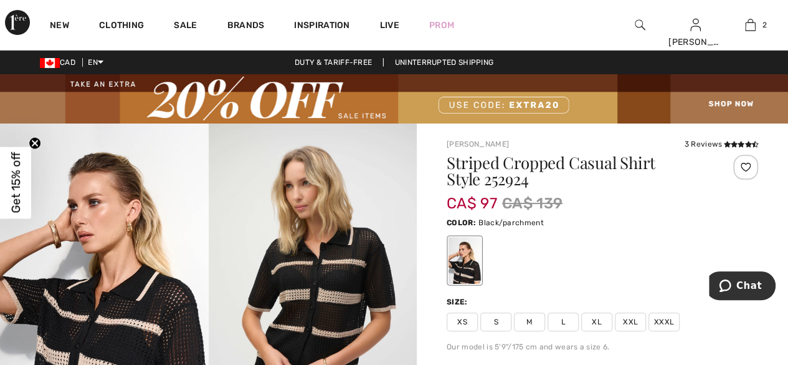
drag, startPoint x: 0, startPoint y: 0, endPoint x: 740, endPoint y: 175, distance: 760.9
click at [739, 178] on div at bounding box center [746, 167] width 25 height 25
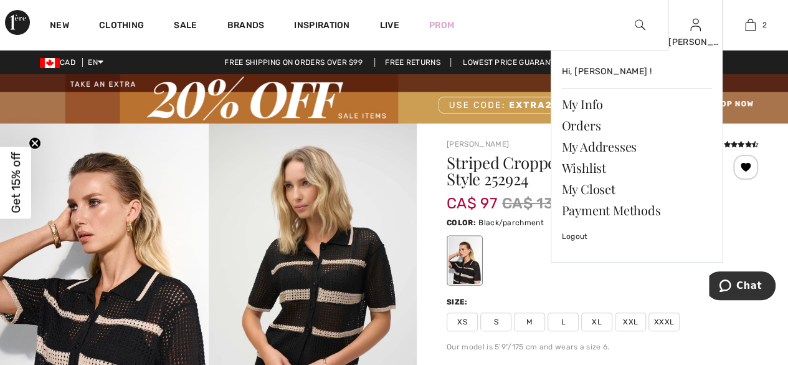
click at [709, 39] on div "[PERSON_NAME]" at bounding box center [696, 42] width 54 height 13
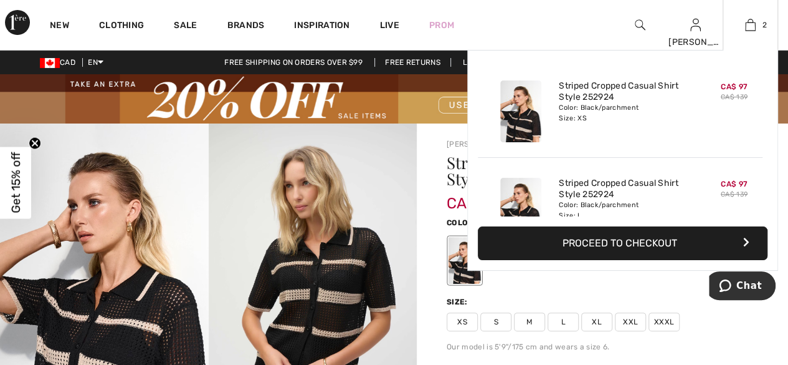
click at [582, 119] on div "Color: Black/parchment Size: XS" at bounding box center [620, 113] width 123 height 20
click at [597, 198] on link "Striped Cropped Casual Shirt Style 252924" at bounding box center [620, 189] width 123 height 22
click at [748, 24] on img at bounding box center [750, 24] width 11 height 15
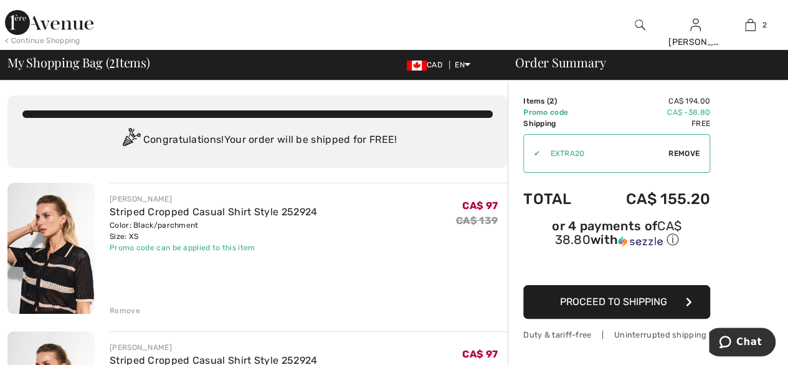
click at [433, 218] on div "[PERSON_NAME] Striped Cropped Casual Shirt Style 252924 Color: Black/parchment …" at bounding box center [309, 223] width 398 height 60
click at [127, 309] on div "Remove" at bounding box center [125, 310] width 31 height 11
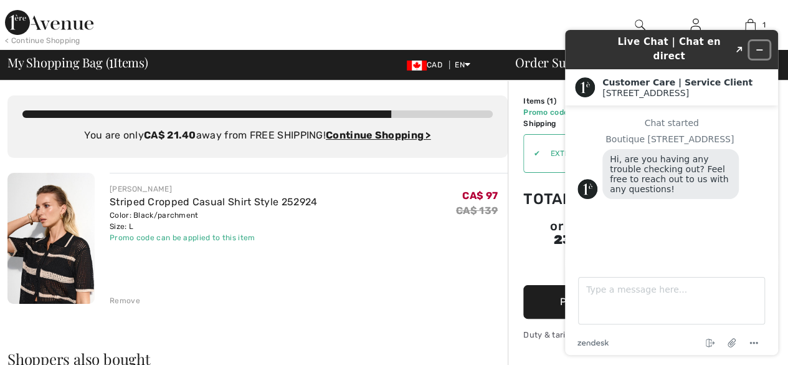
click at [761, 46] on icon "Minimize widget" at bounding box center [759, 50] width 9 height 9
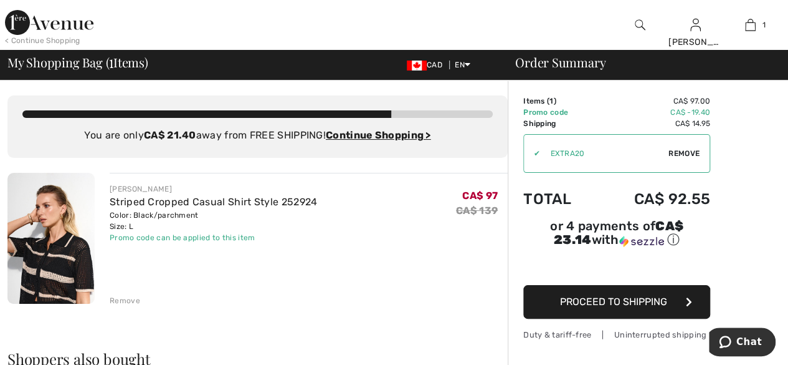
drag, startPoint x: 320, startPoint y: 219, endPoint x: 336, endPoint y: 221, distance: 15.6
click at [324, 219] on div "JOSEPH RIBKOFF Striped Cropped Casual Shirt Style 252924 Color: Black/parchment…" at bounding box center [309, 213] width 398 height 60
click at [59, 269] on img at bounding box center [50, 238] width 87 height 131
